Goal: Information Seeking & Learning: Learn about a topic

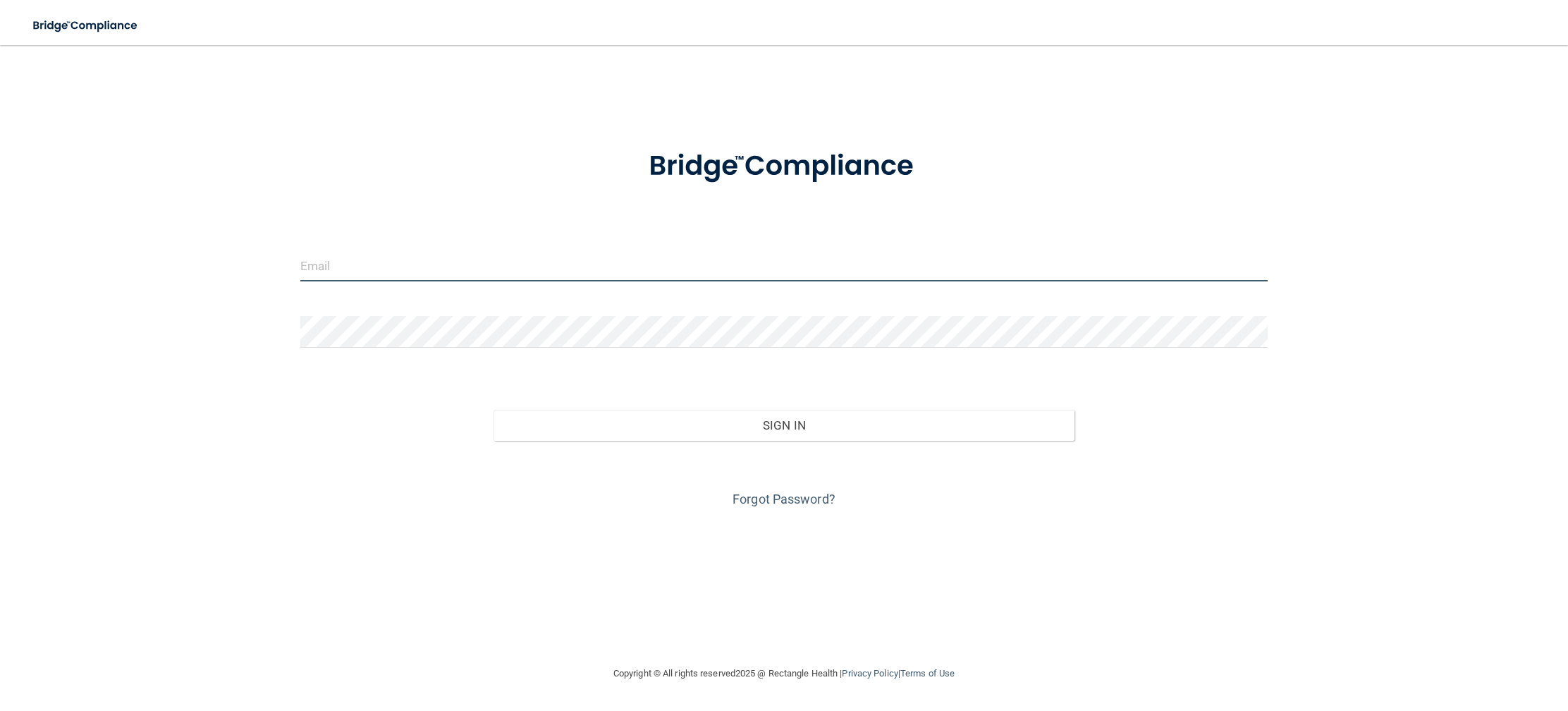
type input "[EMAIL_ADDRESS][DOMAIN_NAME]"
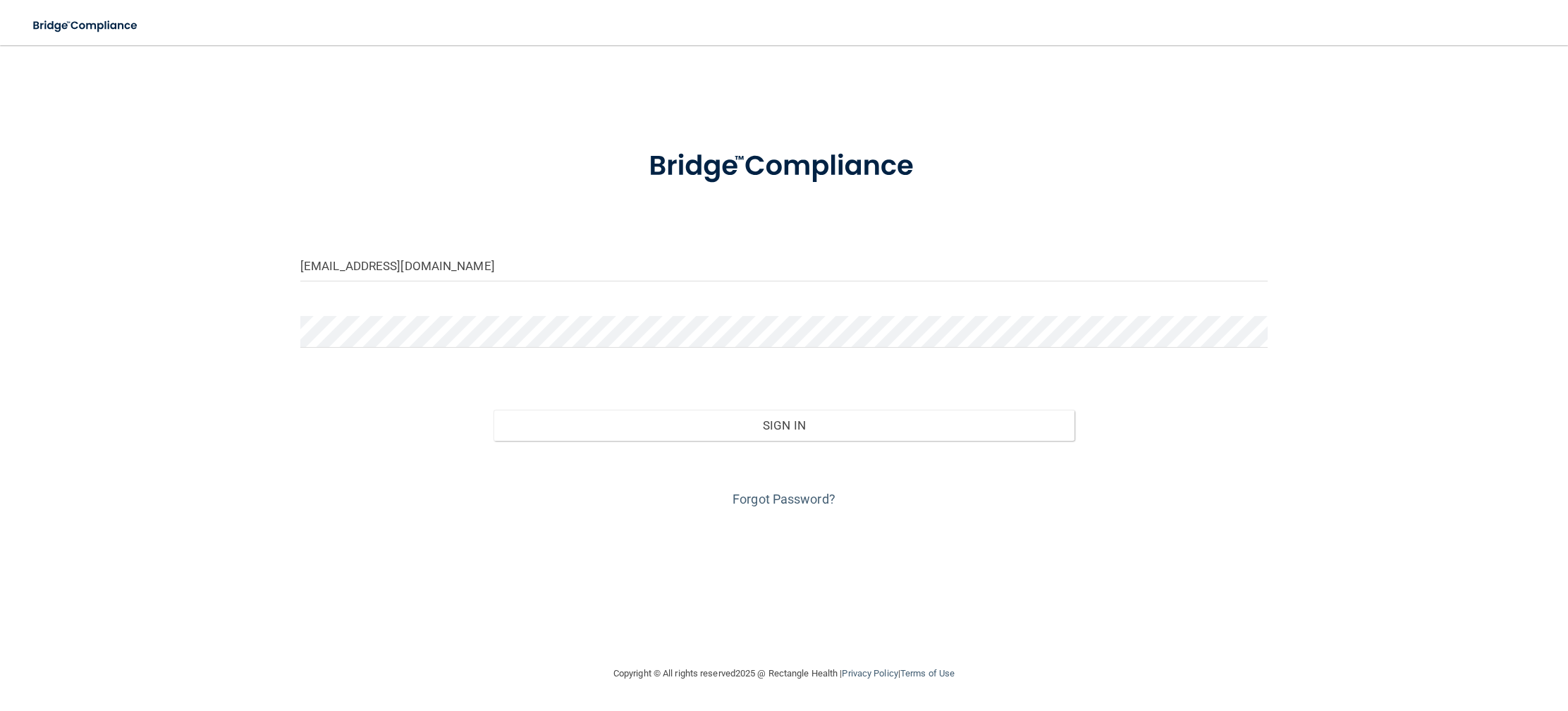
click at [812, 403] on div "Sign In" at bounding box center [784, 410] width 989 height 59
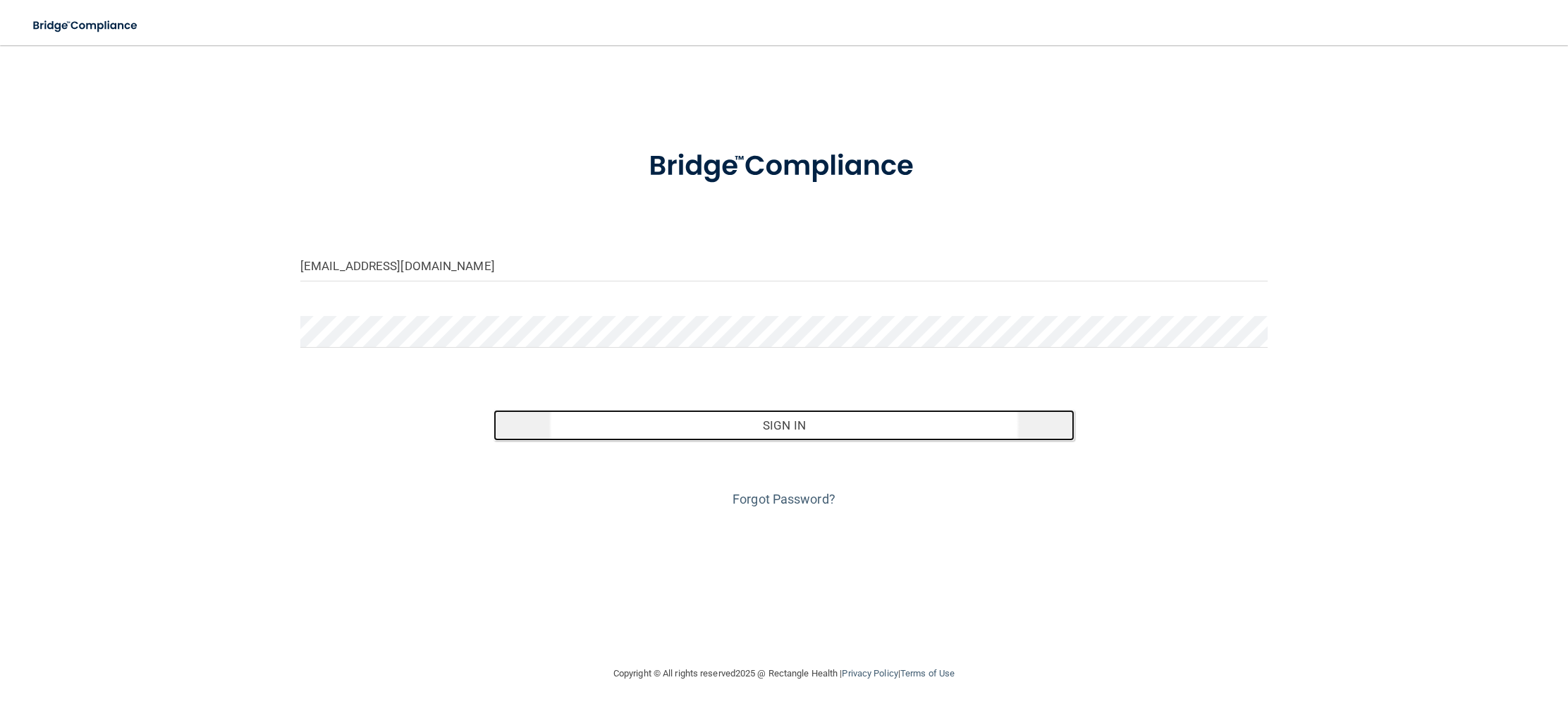
click at [806, 422] on button "Sign In" at bounding box center [784, 424] width 580 height 31
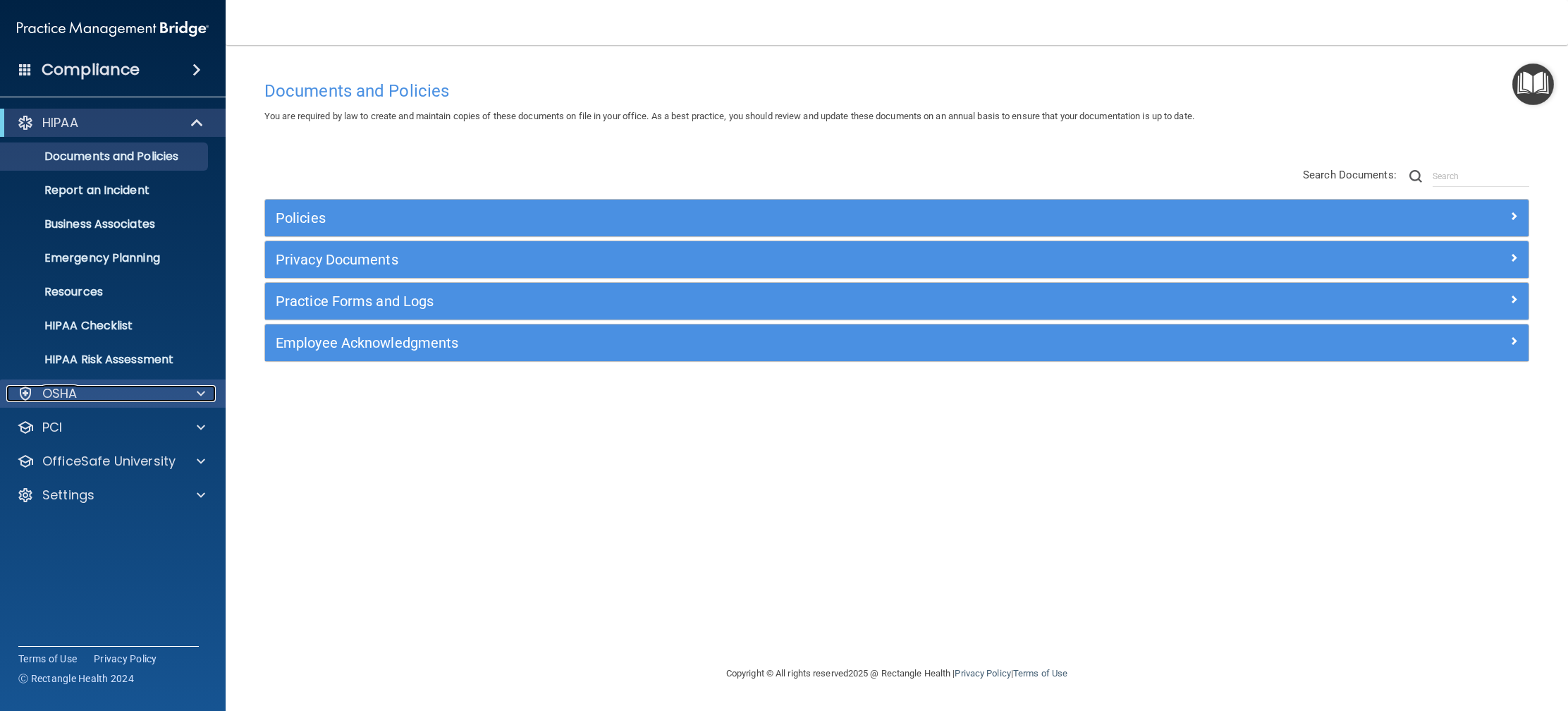
click at [125, 396] on div "OSHA" at bounding box center [93, 393] width 175 height 17
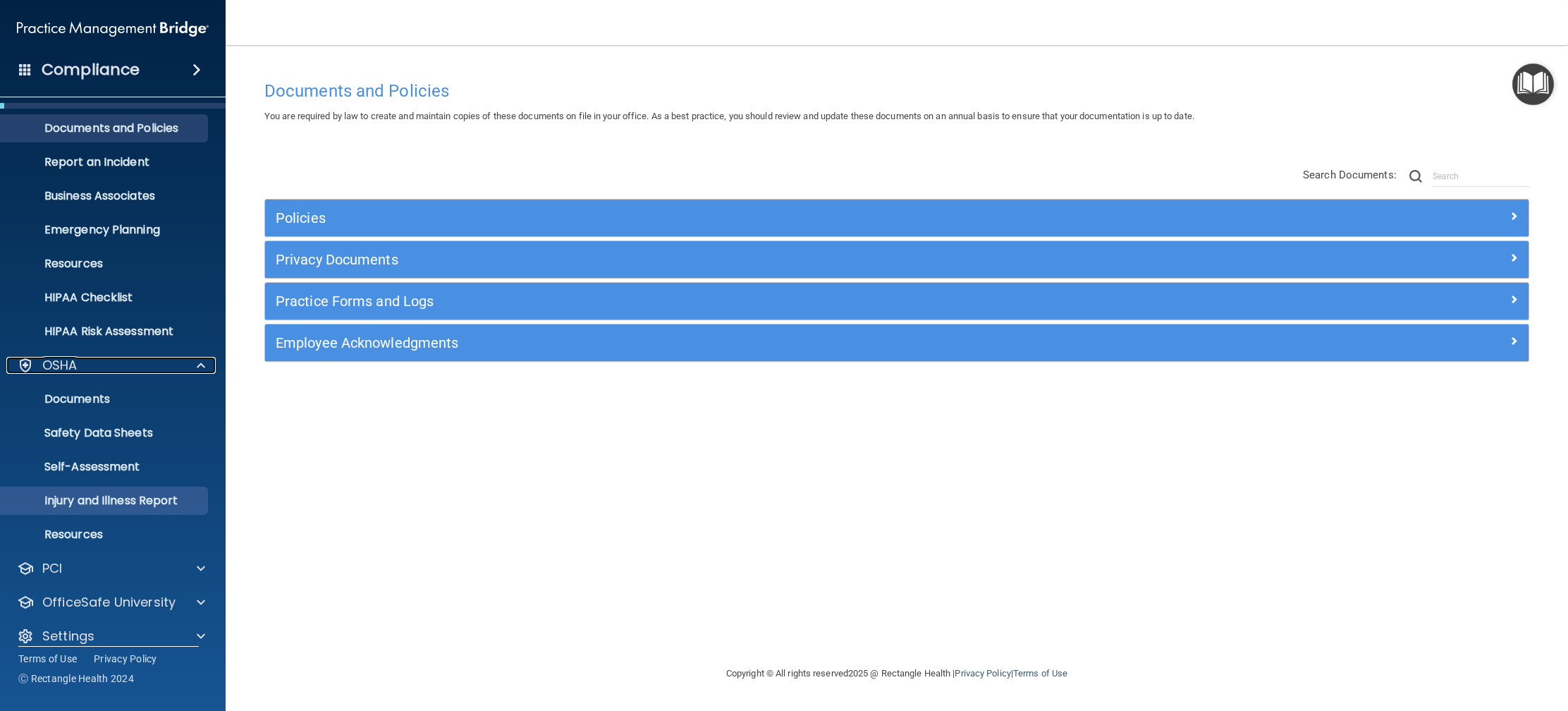
scroll to position [44, 0]
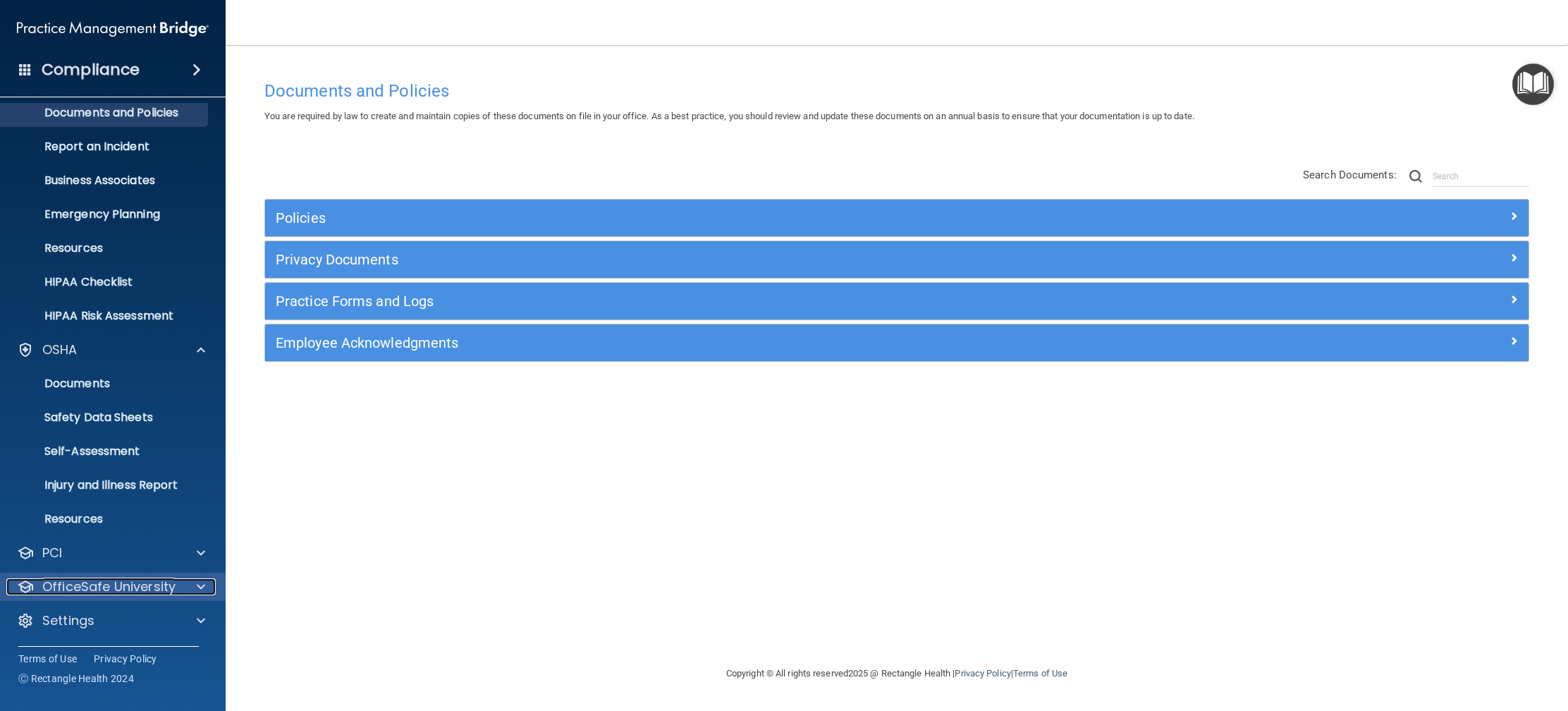
click at [108, 578] on p "OfficeSafe University" at bounding box center [109, 586] width 134 height 17
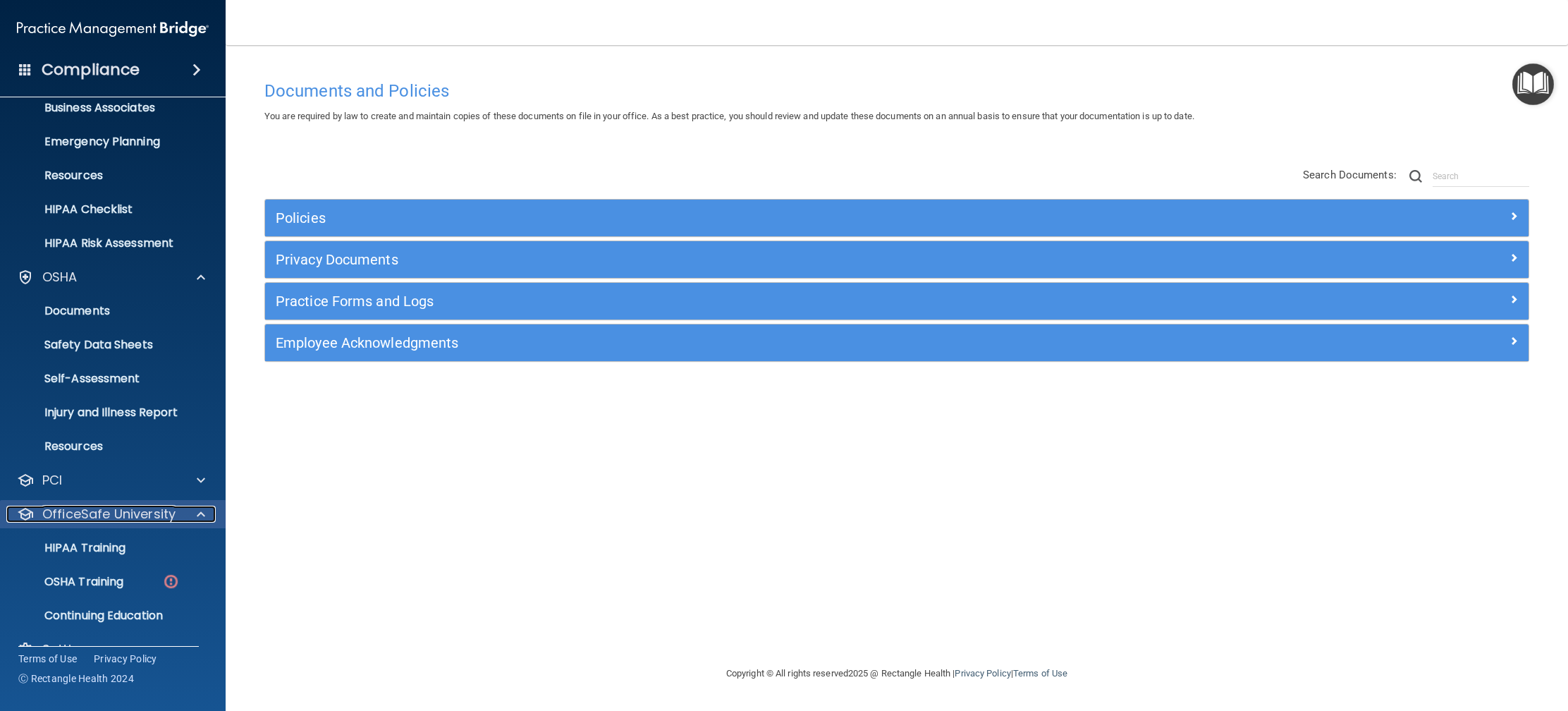
scroll to position [146, 0]
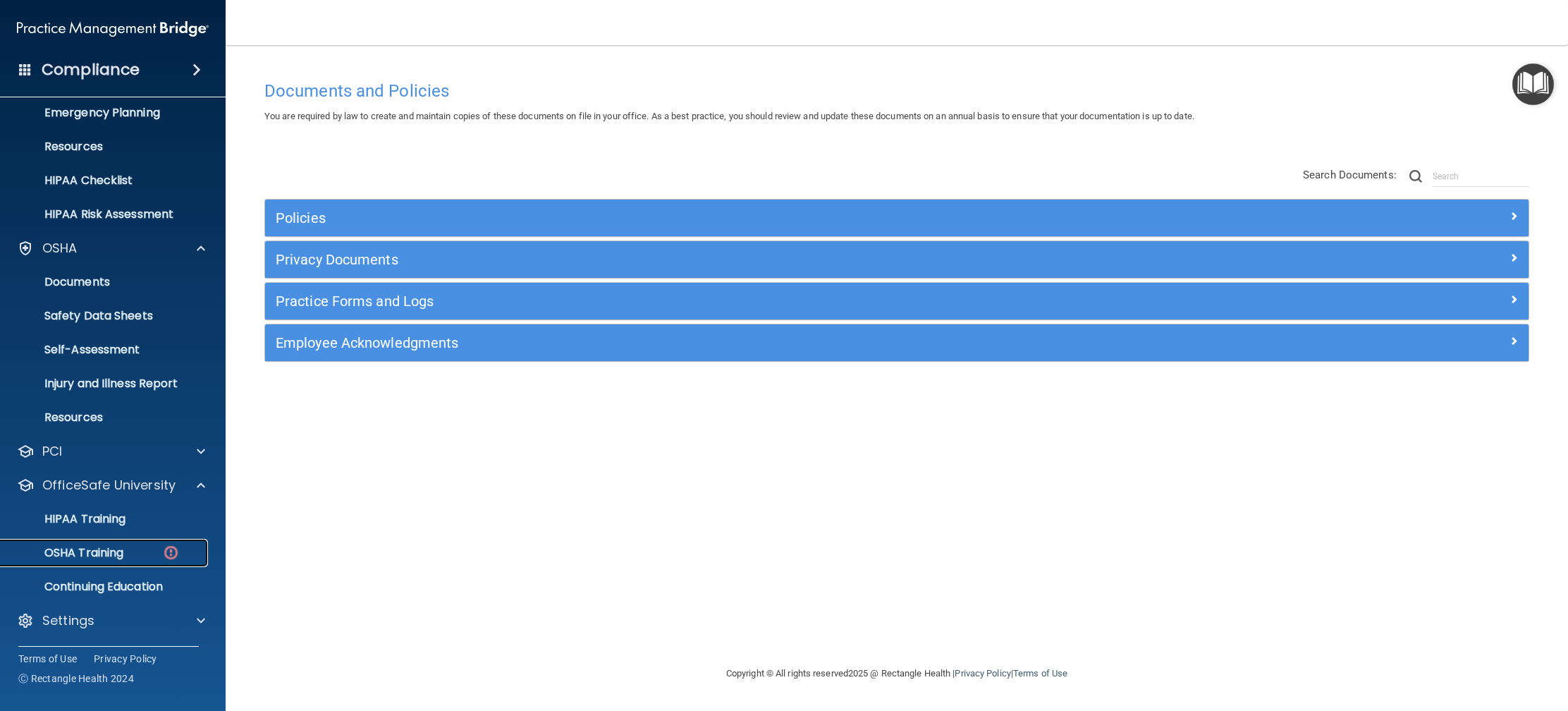
click at [83, 554] on p "OSHA Training" at bounding box center [66, 553] width 114 height 14
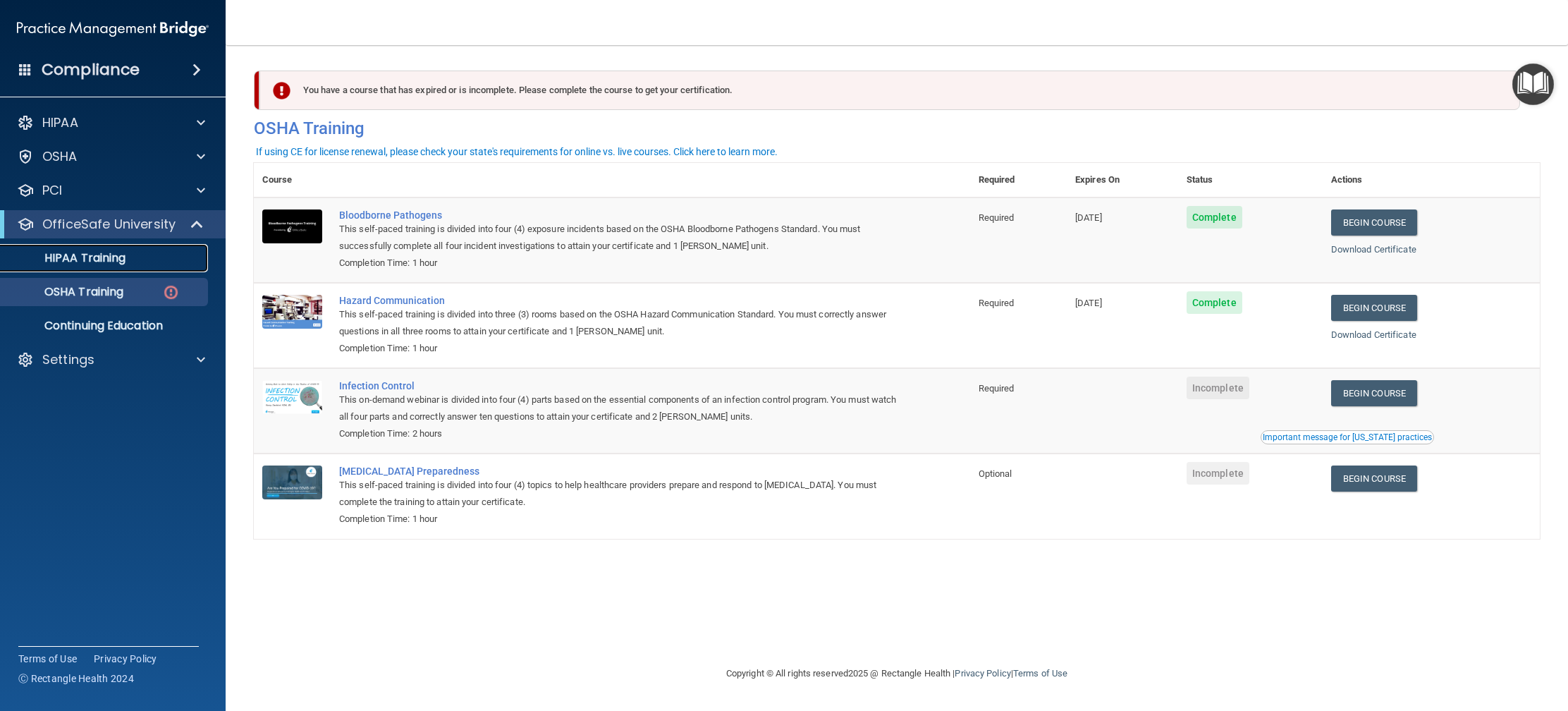
click at [73, 252] on p "HIPAA Training" at bounding box center [67, 259] width 117 height 14
